Goal: Task Accomplishment & Management: Complete application form

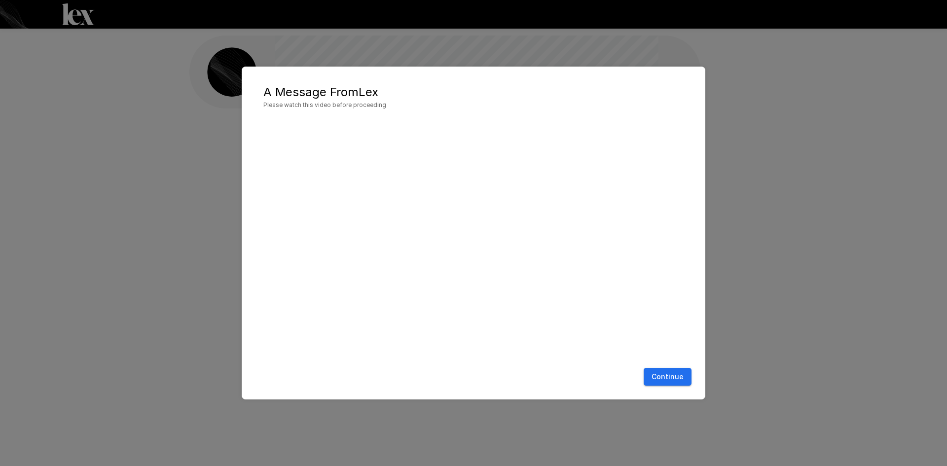
click at [659, 374] on button "Continue" at bounding box center [668, 377] width 48 height 18
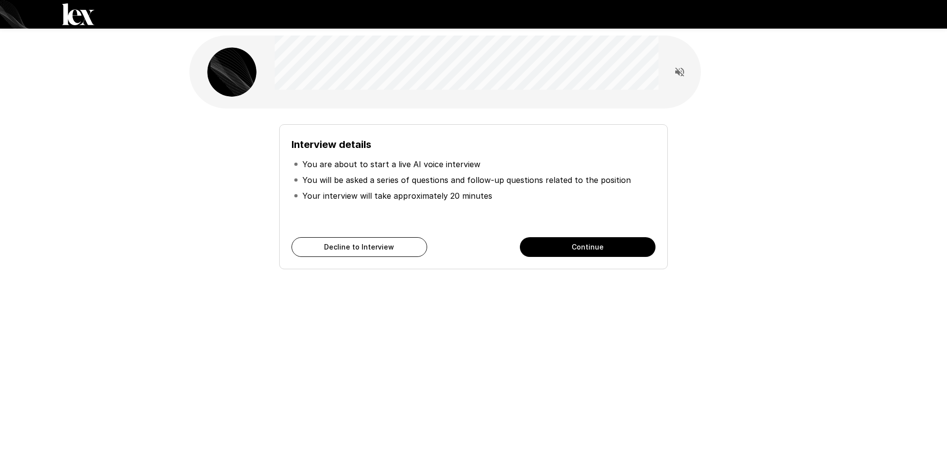
click at [624, 314] on div "Interview details You are about to start a live AI voice interview You will be …" at bounding box center [474, 176] width 592 height 352
click at [598, 246] on button "Continue" at bounding box center [588, 247] width 136 height 20
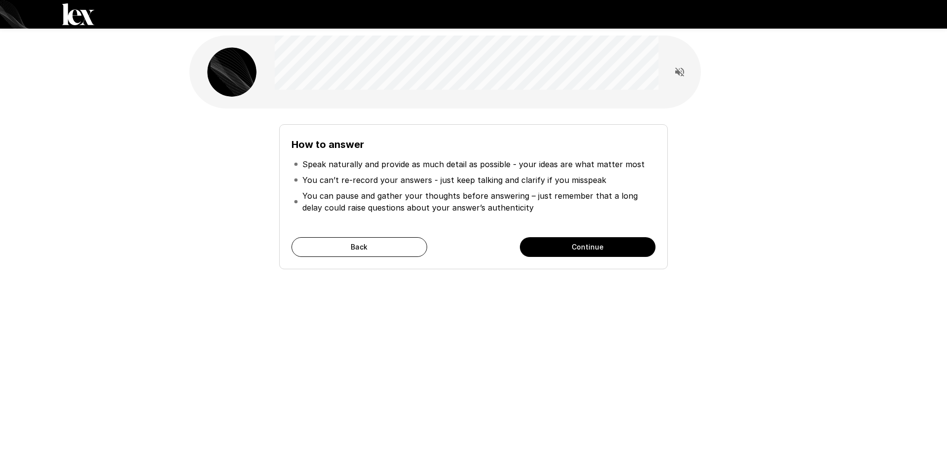
click at [383, 296] on div "How to answer Speak naturally and provide as much detail as possible - your ide…" at bounding box center [474, 176] width 592 height 352
click at [609, 241] on button "Continue" at bounding box center [588, 247] width 136 height 20
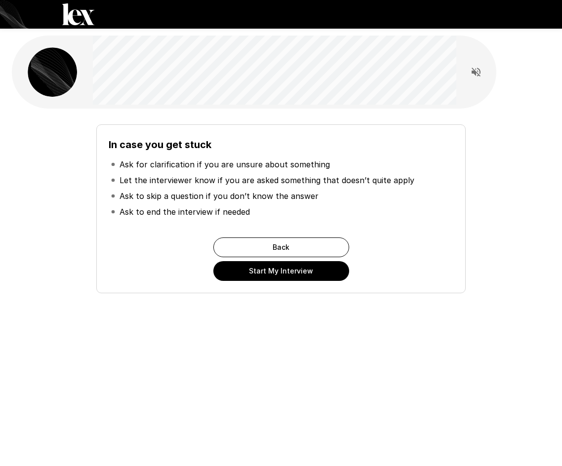
click at [255, 267] on button "Start My Interview" at bounding box center [281, 271] width 136 height 20
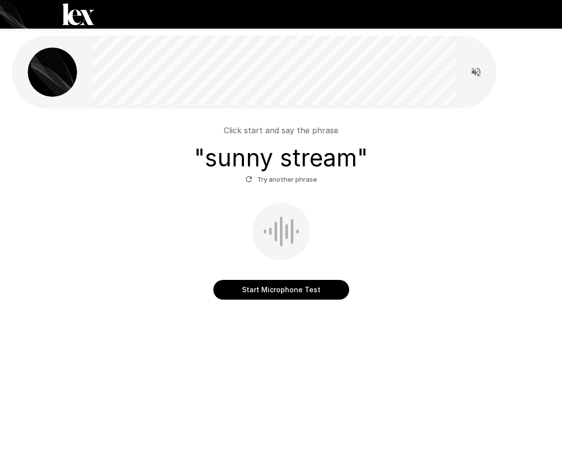
click at [296, 292] on button "Start Microphone Test" at bounding box center [281, 290] width 136 height 20
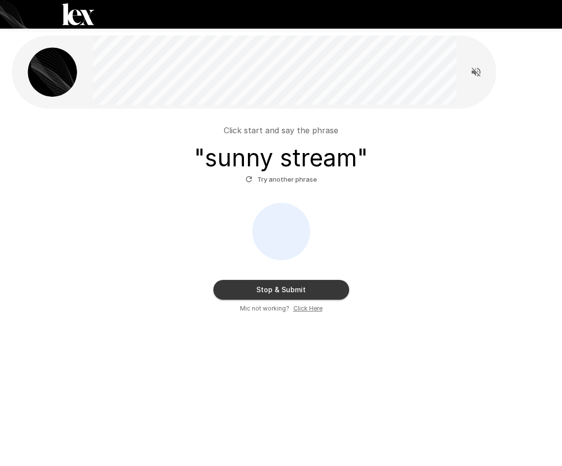
click at [296, 292] on button "Stop & Submit" at bounding box center [281, 290] width 136 height 20
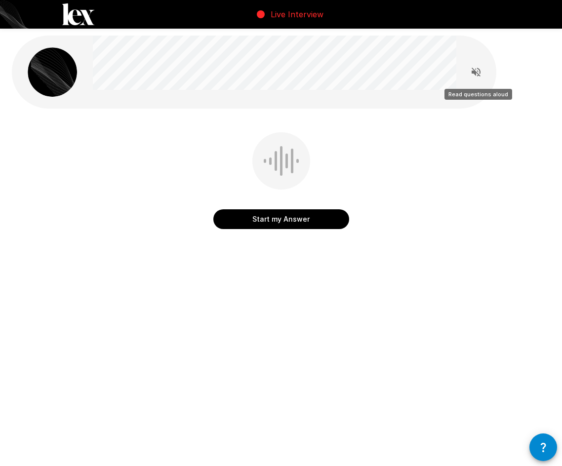
click at [471, 68] on icon "Read questions aloud" at bounding box center [476, 72] width 12 height 12
click at [274, 213] on button "Start my Answer" at bounding box center [281, 219] width 136 height 20
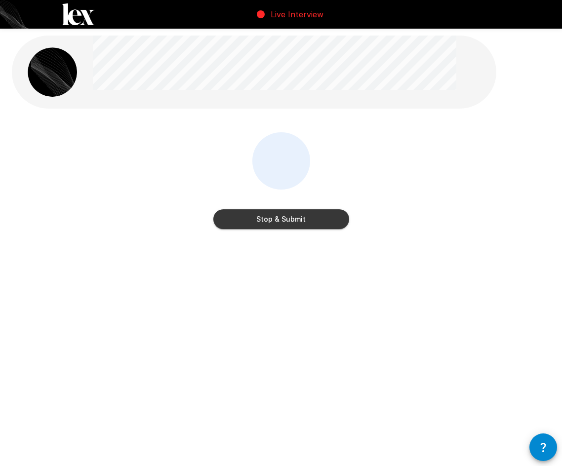
click at [275, 213] on button "Stop & Submit" at bounding box center [281, 219] width 136 height 20
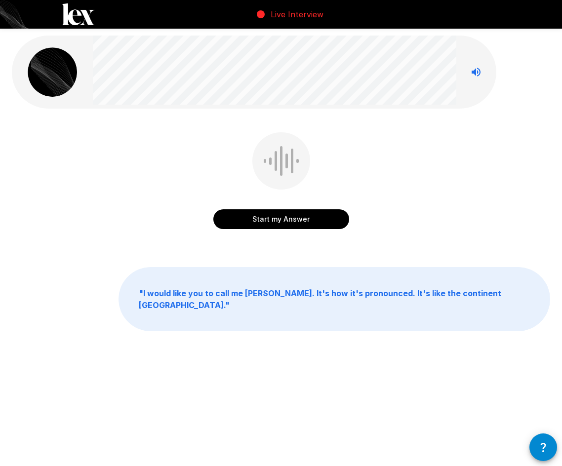
click at [261, 213] on button "Start my Answer" at bounding box center [281, 219] width 136 height 20
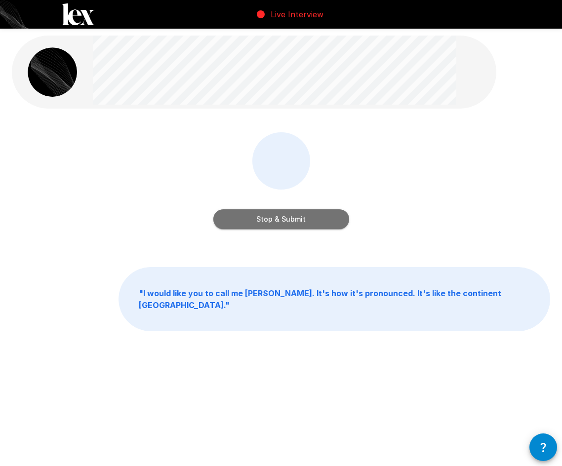
click at [261, 212] on button "Stop & Submit" at bounding box center [281, 219] width 136 height 20
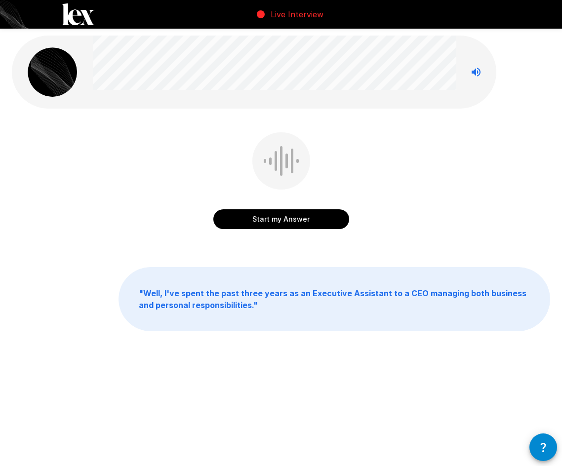
click at [261, 212] on button "Start my Answer" at bounding box center [281, 219] width 136 height 20
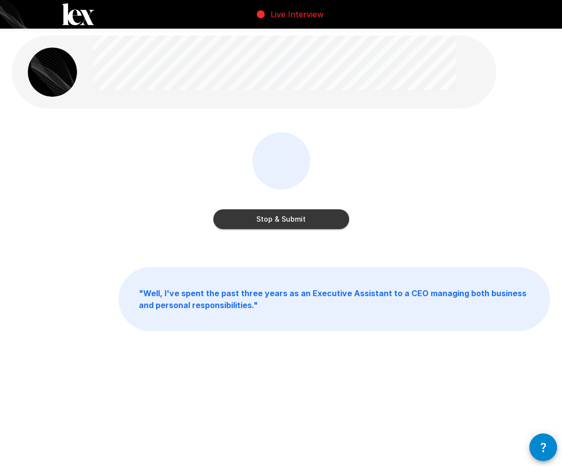
click at [279, 218] on button "Stop & Submit" at bounding box center [281, 219] width 136 height 20
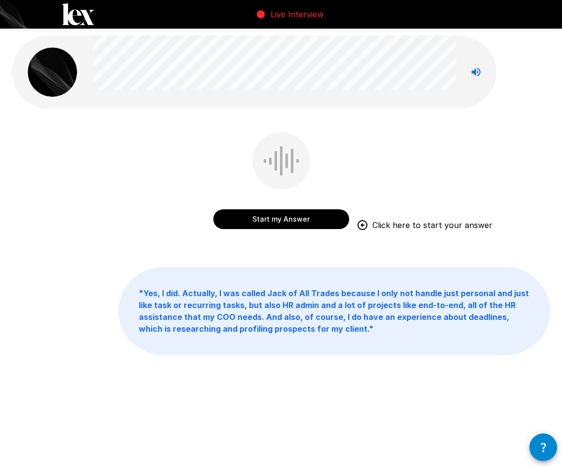
click at [267, 218] on button "Start my Answer" at bounding box center [281, 219] width 136 height 20
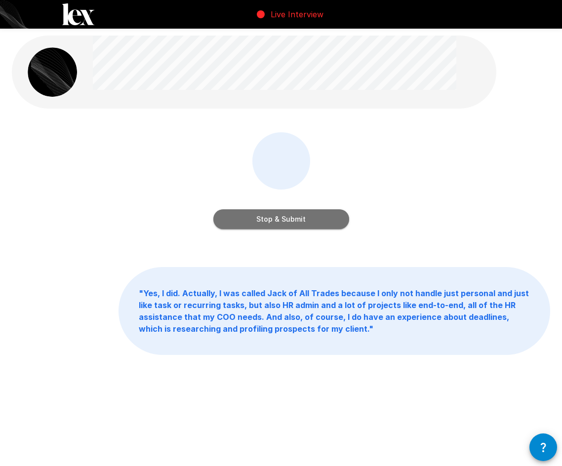
click at [267, 218] on button "Stop & Submit" at bounding box center [281, 219] width 136 height 20
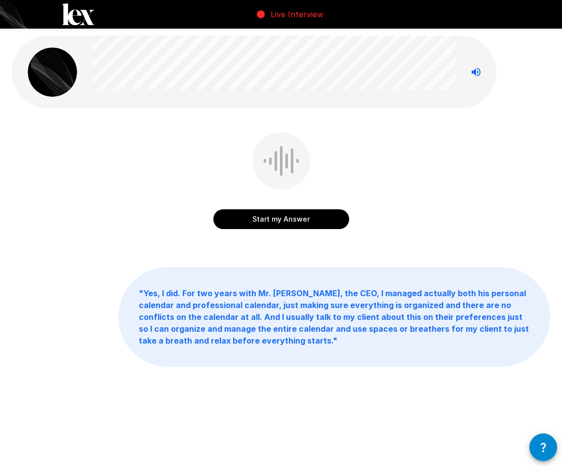
click at [301, 221] on button "Start my Answer" at bounding box center [281, 219] width 136 height 20
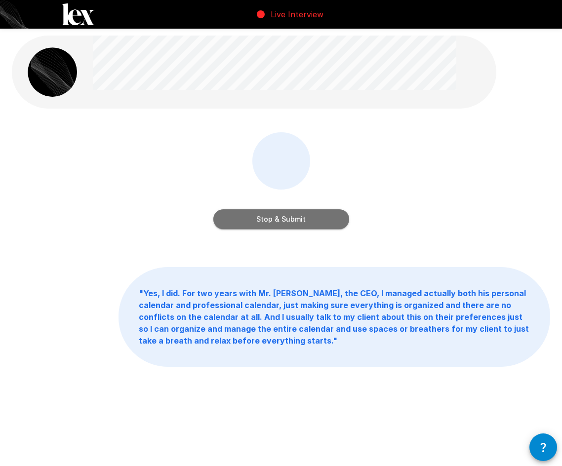
click at [301, 221] on button "Stop & Submit" at bounding box center [281, 219] width 136 height 20
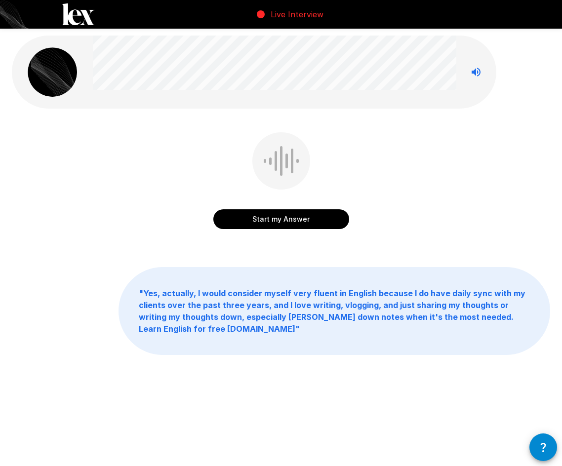
click at [301, 221] on button "Start my Answer" at bounding box center [281, 219] width 136 height 20
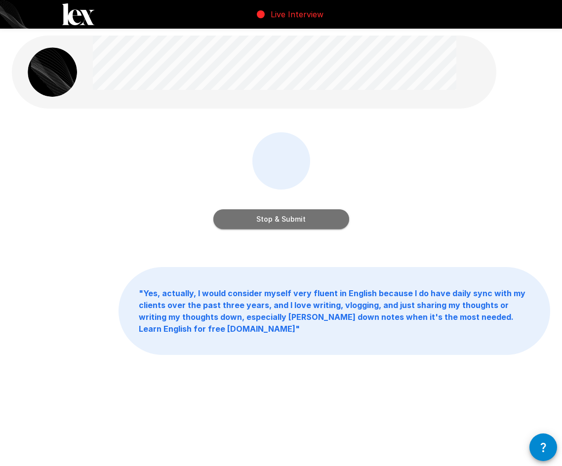
click at [291, 214] on button "Stop & Submit" at bounding box center [281, 219] width 136 height 20
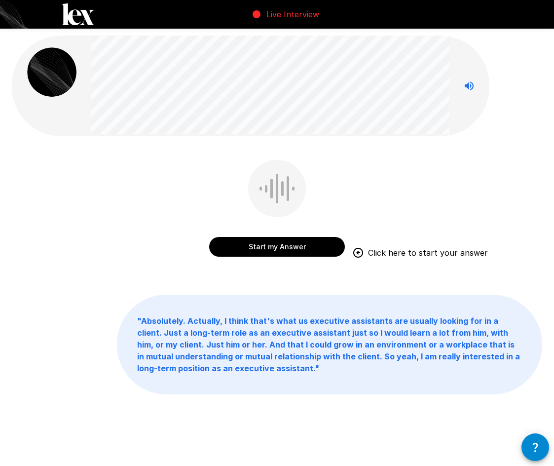
click at [268, 245] on button "Start my Answer" at bounding box center [277, 247] width 136 height 20
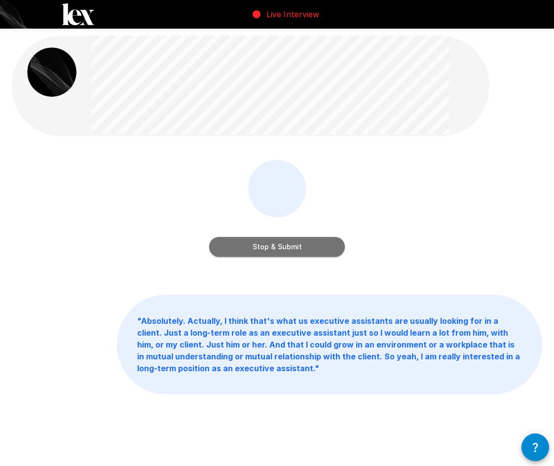
click at [314, 248] on button "Stop & Submit" at bounding box center [277, 247] width 136 height 20
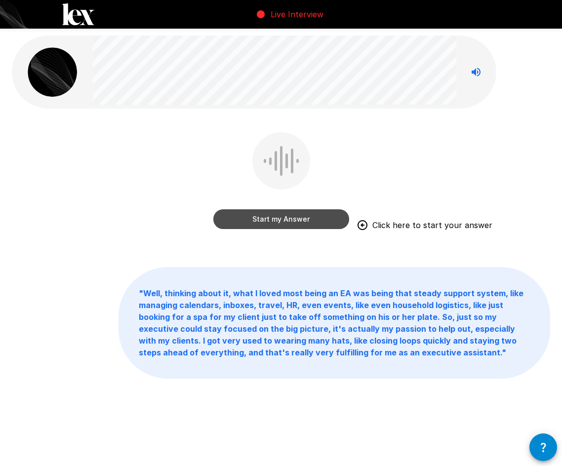
click at [270, 220] on button "Start my Answer" at bounding box center [281, 219] width 136 height 20
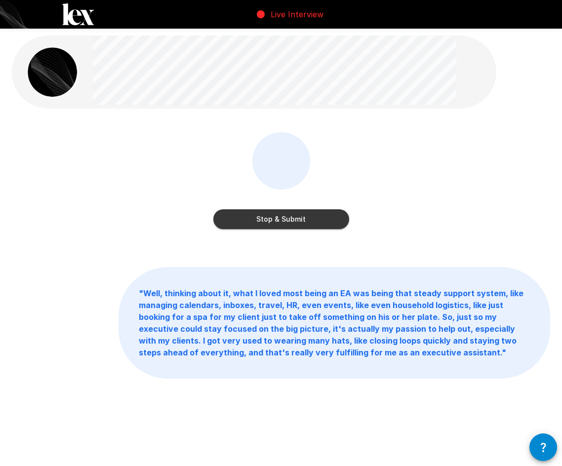
click at [313, 215] on button "Stop & Submit" at bounding box center [281, 219] width 136 height 20
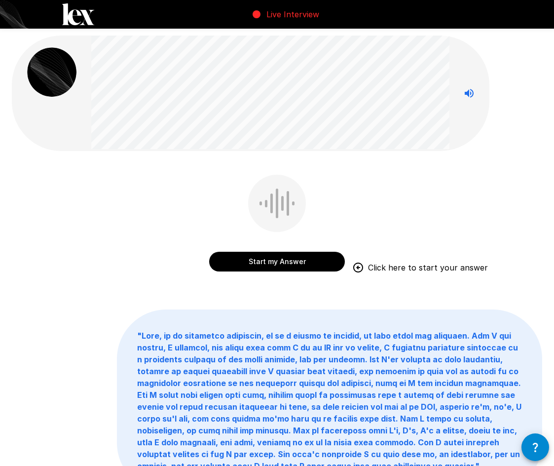
click at [316, 257] on button "Start my Answer" at bounding box center [277, 262] width 136 height 20
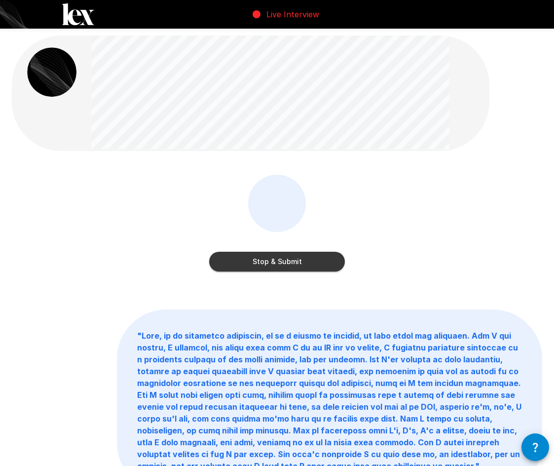
click at [289, 258] on button "Stop & Submit" at bounding box center [277, 262] width 136 height 20
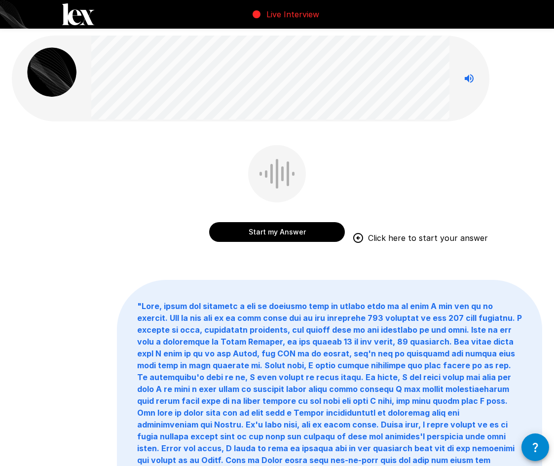
click at [279, 229] on button "Start my Answer" at bounding box center [277, 232] width 136 height 20
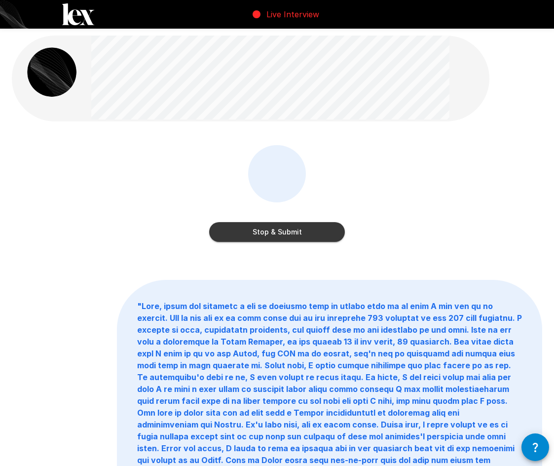
click at [299, 230] on button "Stop & Submit" at bounding box center [277, 232] width 136 height 20
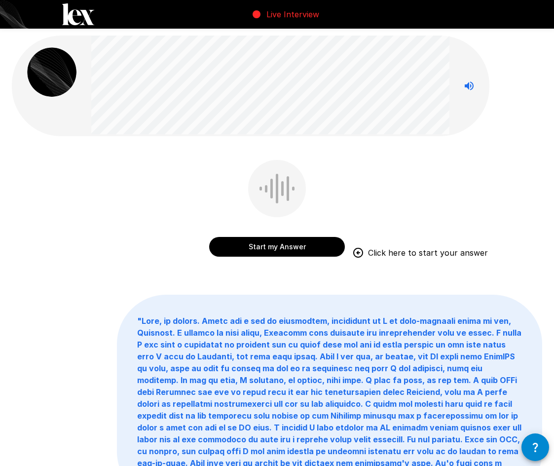
click at [263, 247] on button "Start my Answer" at bounding box center [277, 247] width 136 height 20
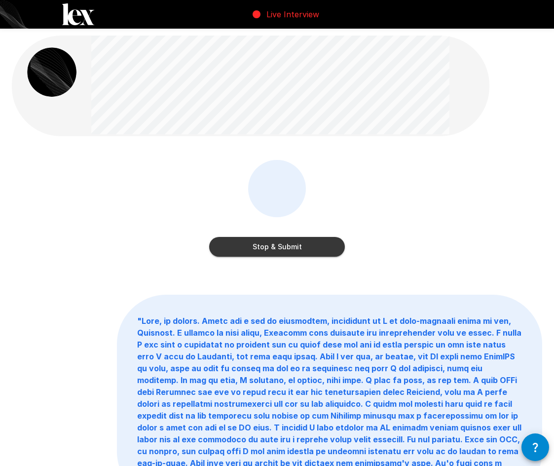
click at [301, 245] on button "Stop & Submit" at bounding box center [277, 247] width 136 height 20
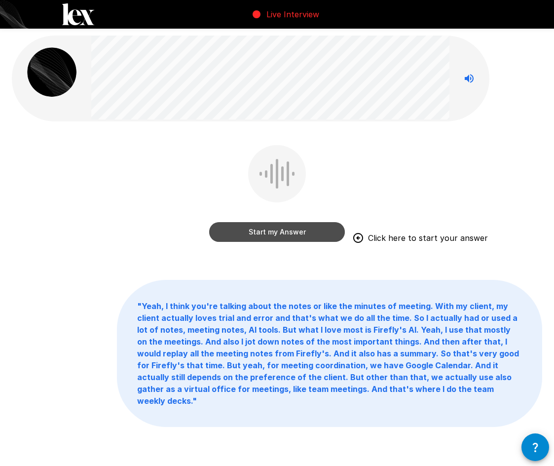
click at [293, 232] on button "Start my Answer" at bounding box center [277, 232] width 136 height 20
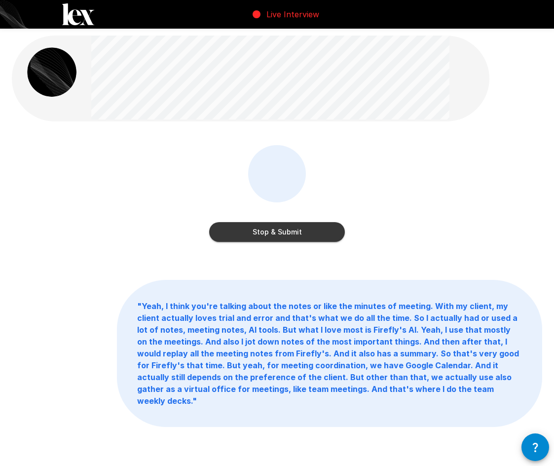
click at [288, 236] on button "Stop & Submit" at bounding box center [277, 232] width 136 height 20
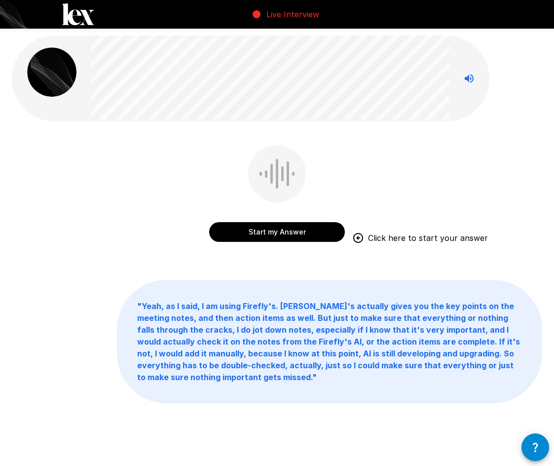
click at [307, 236] on button "Start my Answer" at bounding box center [277, 232] width 136 height 20
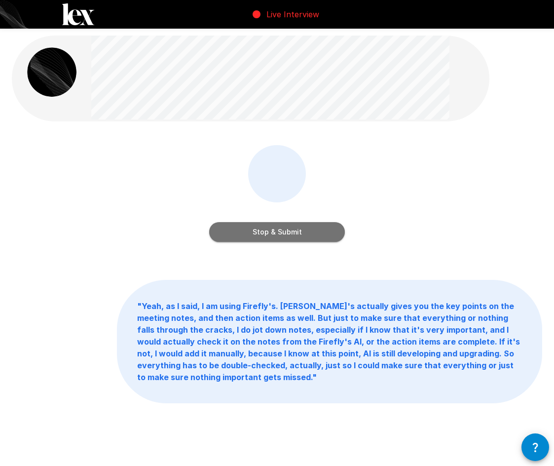
click at [316, 229] on button "Stop & Submit" at bounding box center [277, 232] width 136 height 20
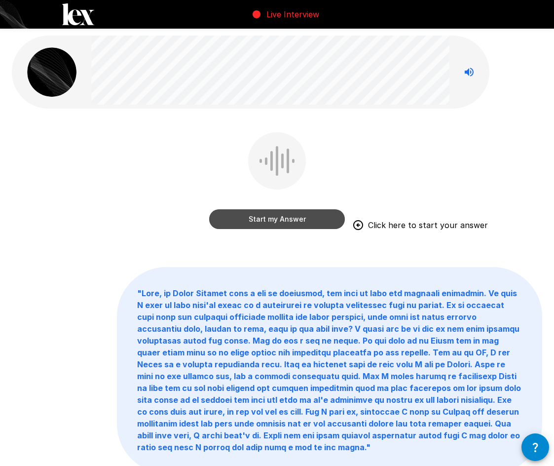
click at [298, 216] on button "Start my Answer" at bounding box center [277, 219] width 136 height 20
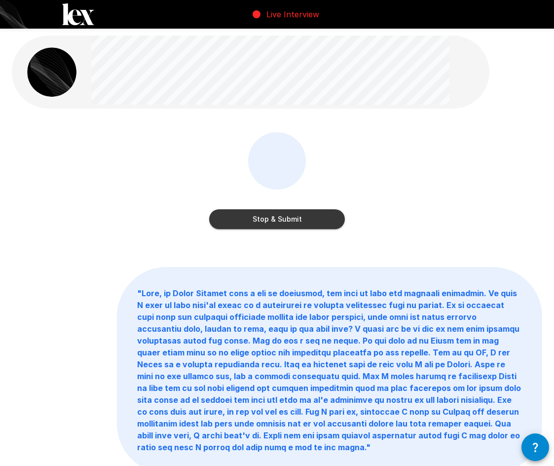
click at [318, 213] on button "Stop & Submit" at bounding box center [277, 219] width 136 height 20
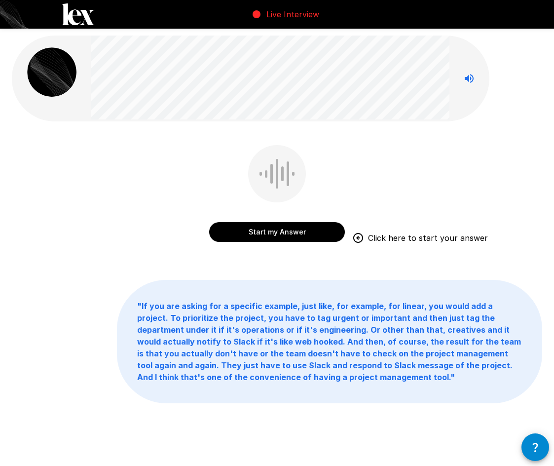
click at [292, 232] on button "Start my Answer" at bounding box center [277, 232] width 136 height 20
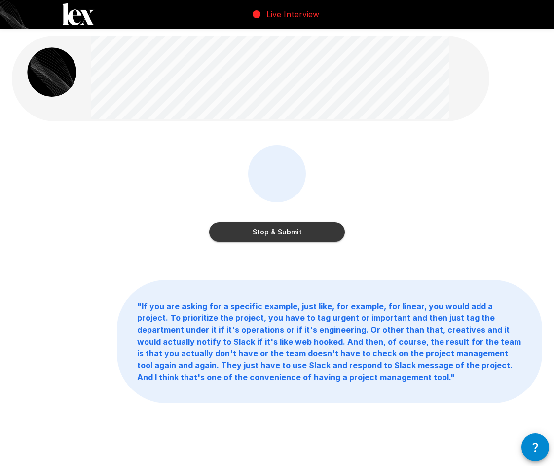
click at [301, 233] on button "Stop & Submit" at bounding box center [277, 232] width 136 height 20
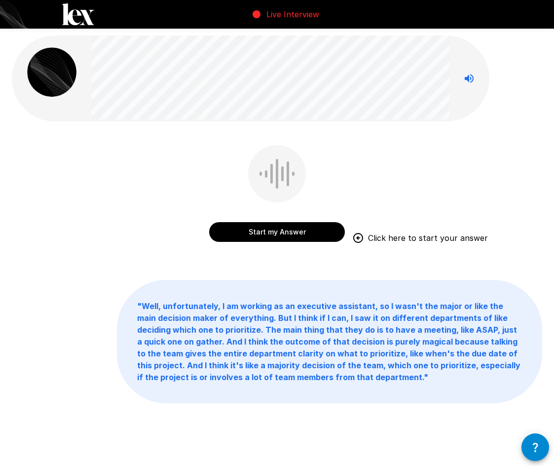
click at [304, 227] on button "Start my Answer" at bounding box center [277, 232] width 136 height 20
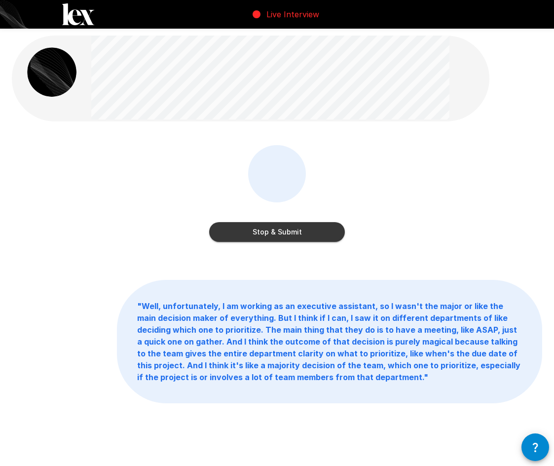
click at [313, 231] on button "Stop & Submit" at bounding box center [277, 232] width 136 height 20
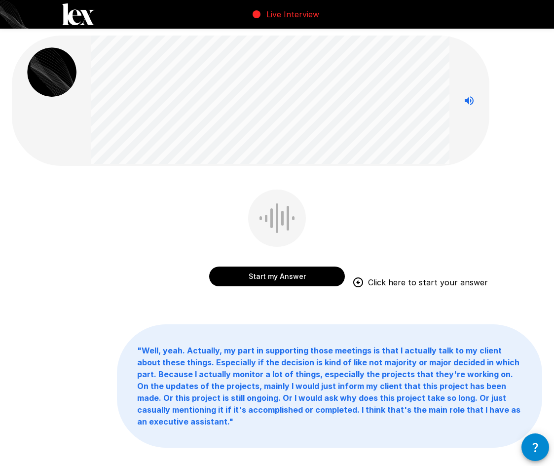
click at [258, 243] on div "Start my Answer Click here to start your answer" at bounding box center [277, 239] width 136 height 101
click at [264, 274] on button "Start my Answer" at bounding box center [277, 276] width 136 height 20
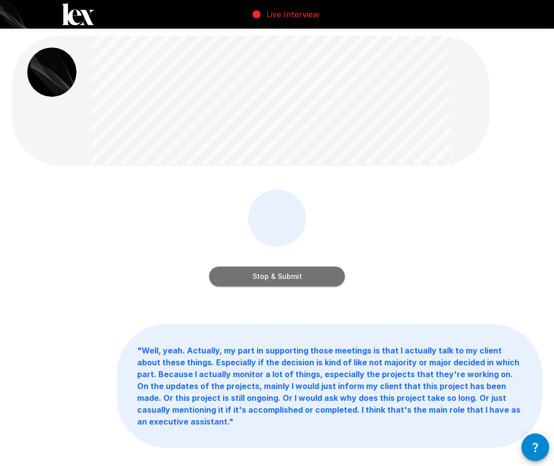
click at [245, 275] on button "Stop & Submit" at bounding box center [277, 276] width 136 height 20
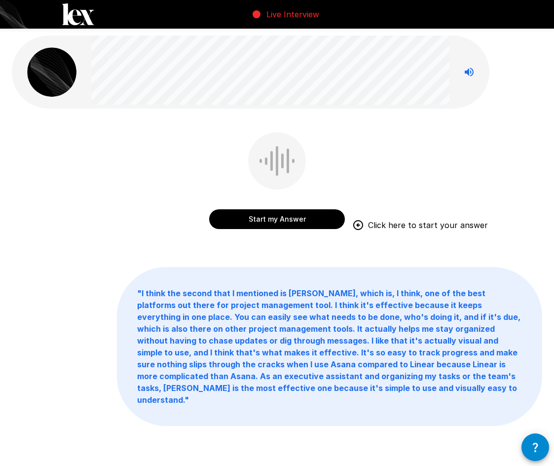
click at [262, 216] on button "Start my Answer" at bounding box center [277, 219] width 136 height 20
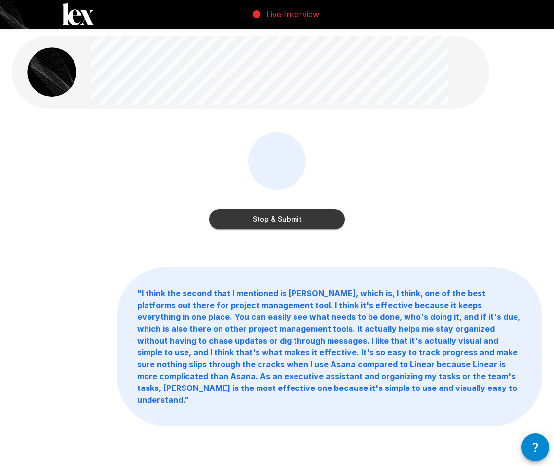
click at [266, 221] on button "Stop & Submit" at bounding box center [277, 219] width 136 height 20
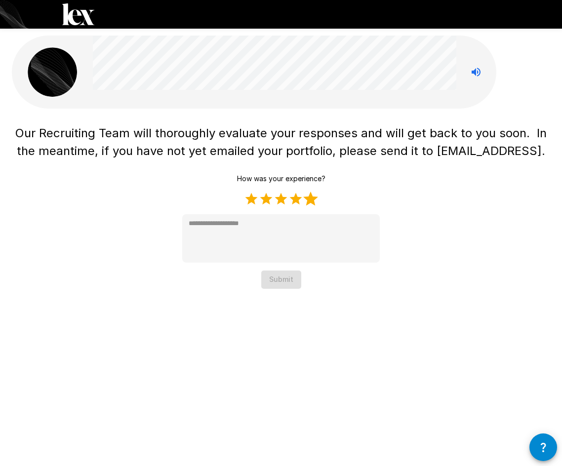
click at [308, 200] on label "5 Stars" at bounding box center [310, 198] width 15 height 15
type textarea "*"
click at [285, 286] on button "Submit" at bounding box center [281, 279] width 40 height 18
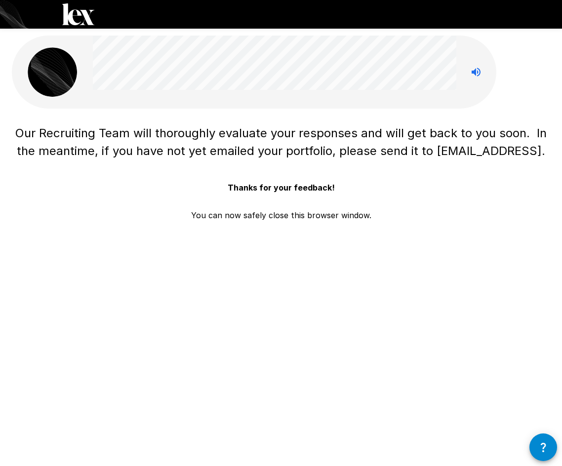
click at [302, 192] on b "Thanks for your feedback!" at bounding box center [280, 188] width 107 height 10
